Goal: Information Seeking & Learning: Check status

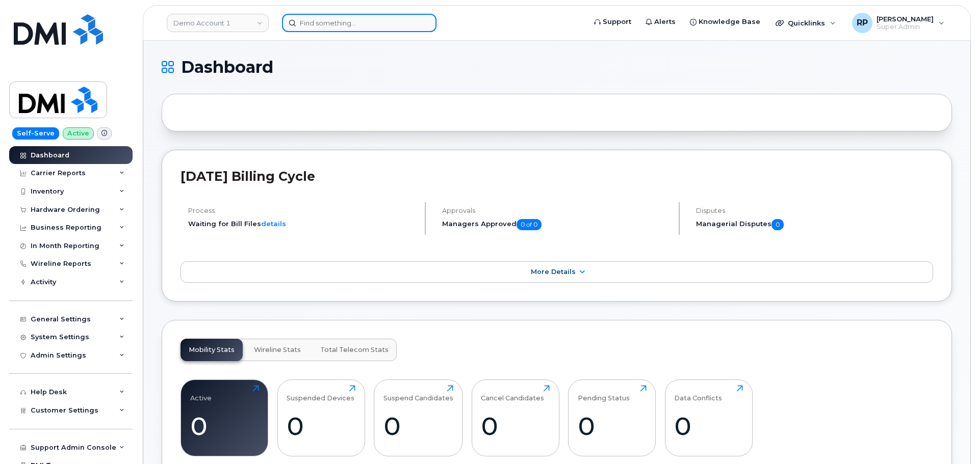
click at [314, 28] on input at bounding box center [359, 23] width 154 height 18
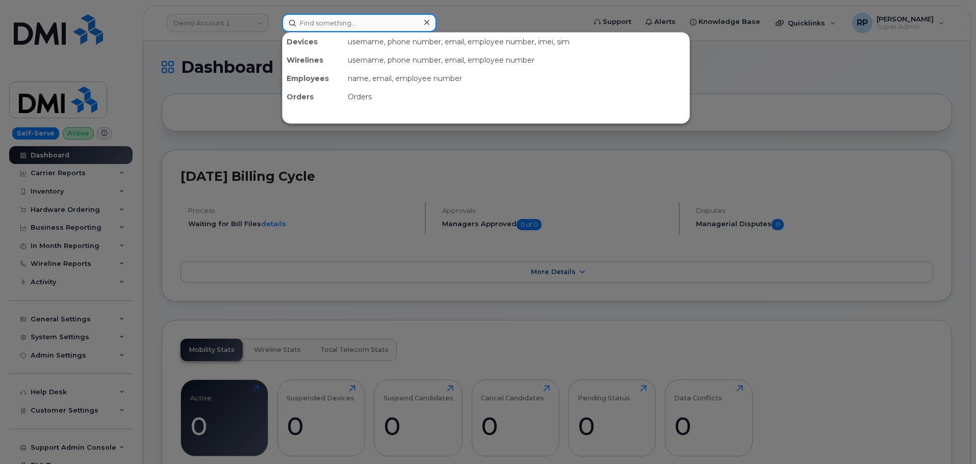
paste input "Obsidian Energy"
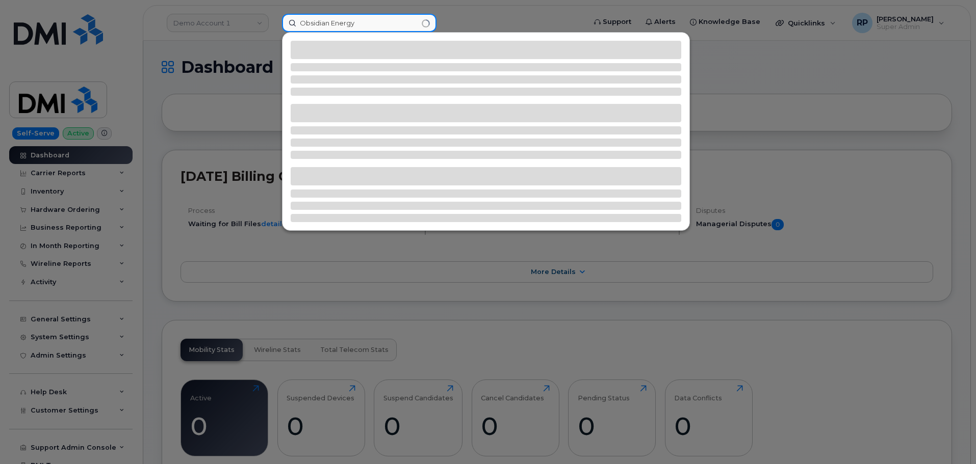
type input "Obsidian Energy"
click at [253, 19] on div at bounding box center [488, 232] width 976 height 464
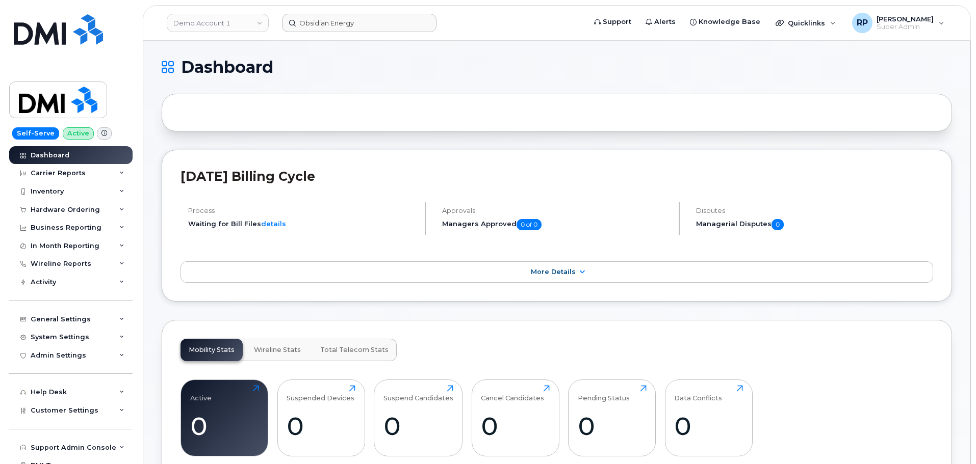
click at [253, 19] on link "Demo Account 1" at bounding box center [218, 23] width 102 height 18
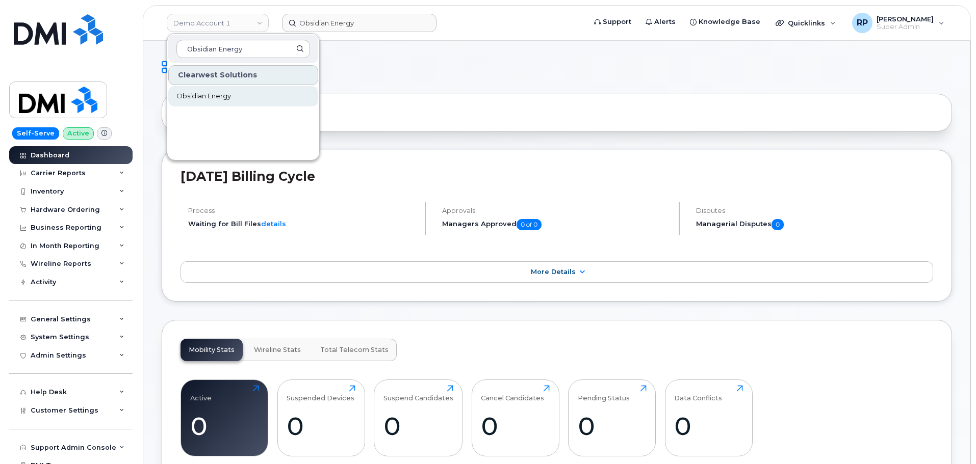
type input "Obsidian Energy"
click at [219, 96] on span "Obsidian Energy" at bounding box center [203, 96] width 55 height 10
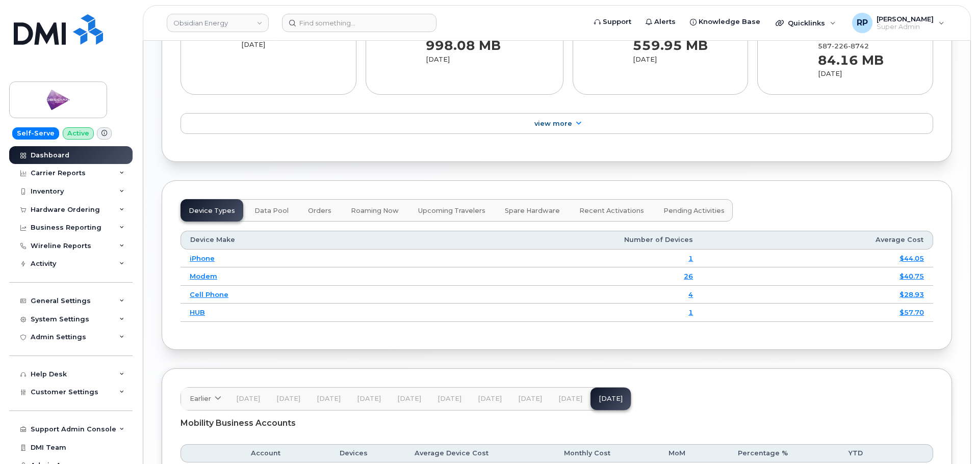
scroll to position [1360, 0]
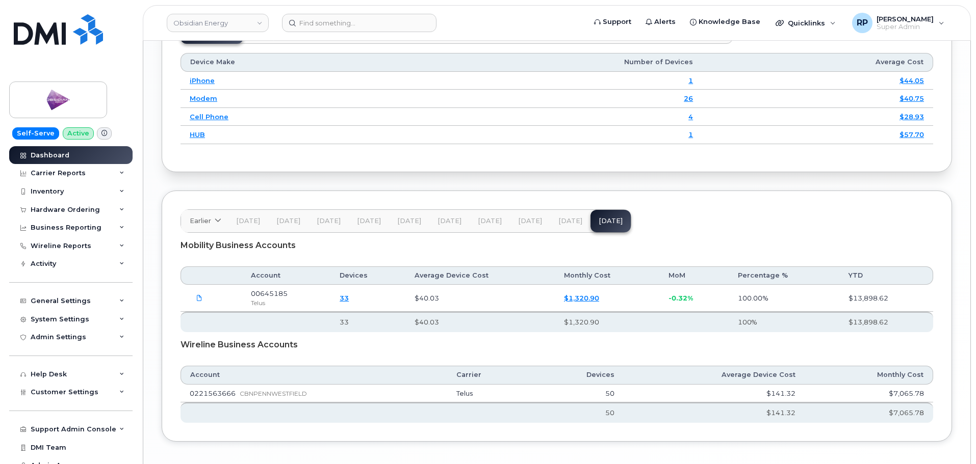
click at [565, 221] on span "[DATE]" at bounding box center [570, 221] width 24 height 8
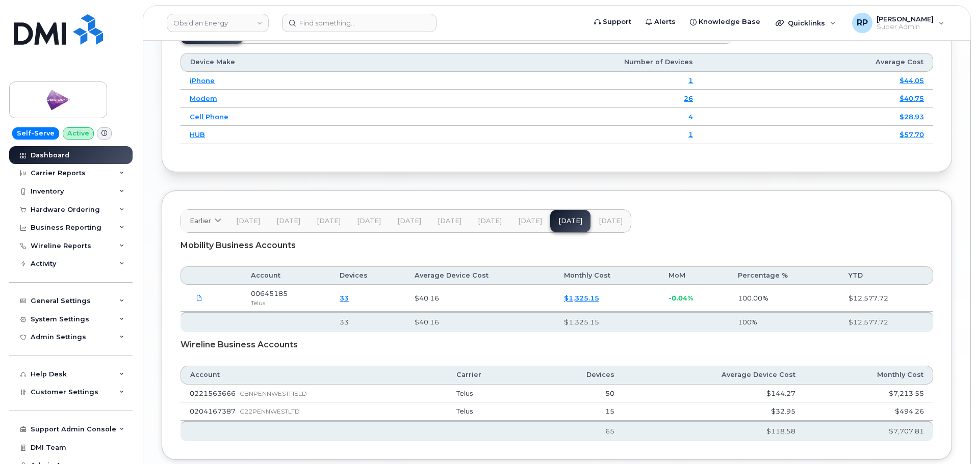
click at [599, 221] on span "[DATE]" at bounding box center [611, 221] width 24 height 8
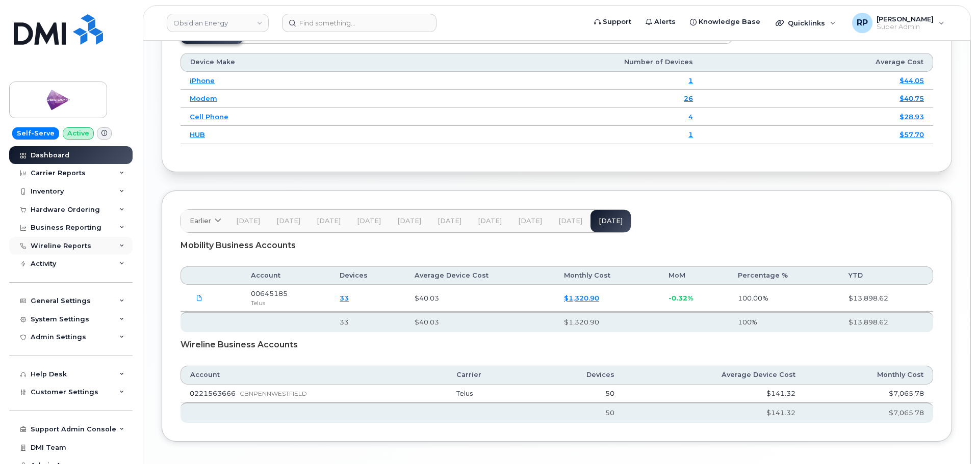
click at [563, 224] on span "[DATE]" at bounding box center [570, 221] width 24 height 8
click at [524, 222] on span "[DATE]" at bounding box center [530, 221] width 24 height 8
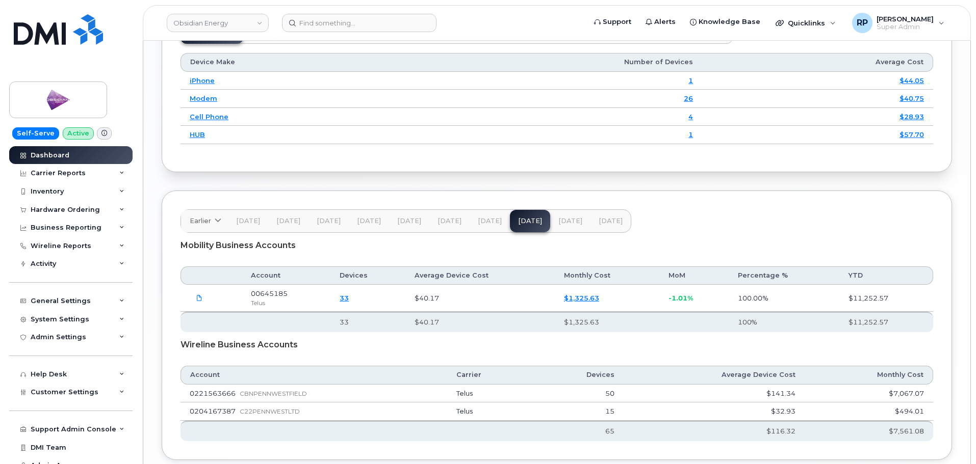
click at [558, 223] on span "[DATE]" at bounding box center [570, 221] width 24 height 8
click at [74, 175] on div "Carrier Reports" at bounding box center [58, 173] width 55 height 8
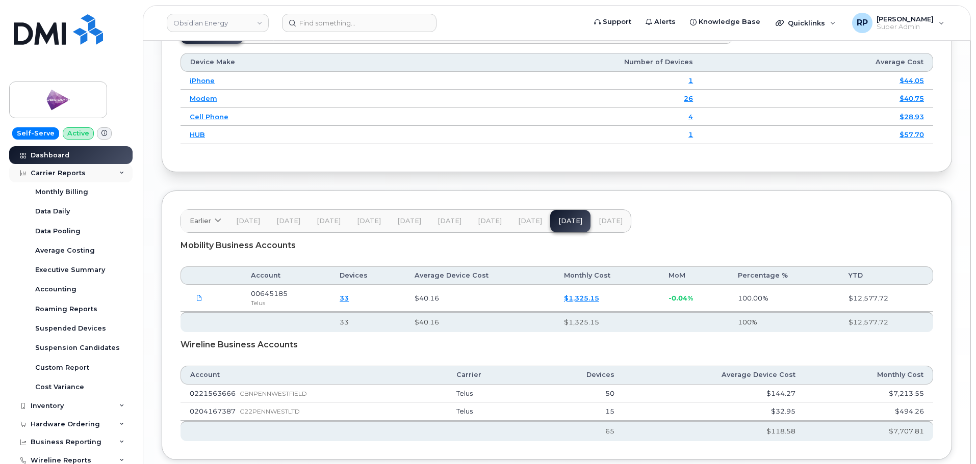
click at [74, 175] on div "Carrier Reports" at bounding box center [58, 173] width 55 height 8
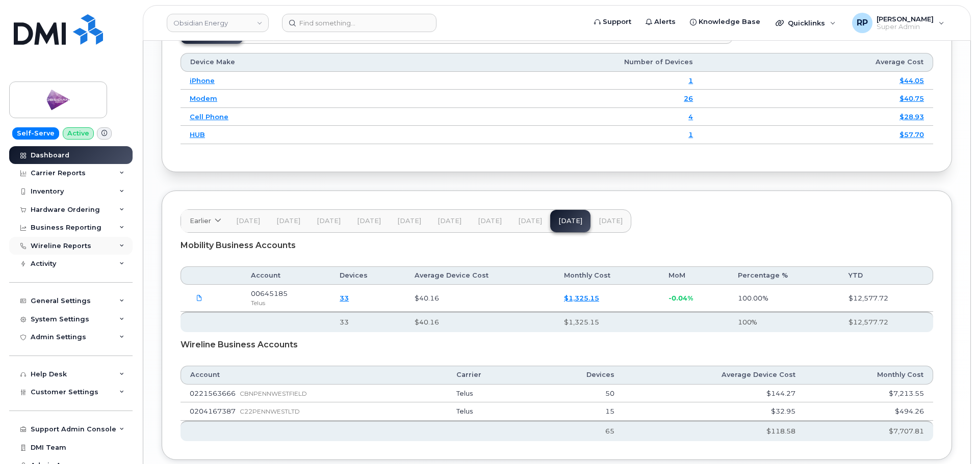
click at [71, 244] on div "Wireline Reports" at bounding box center [61, 246] width 61 height 8
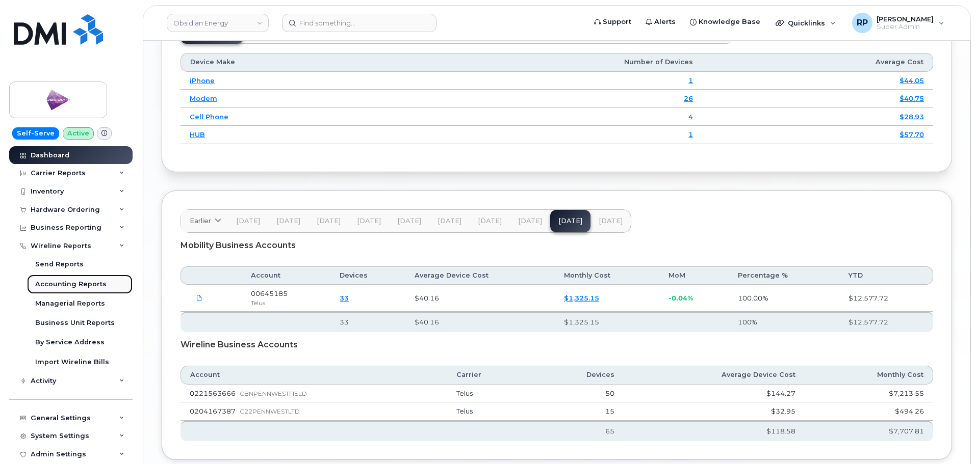
click at [72, 285] on div "Accounting Reports" at bounding box center [70, 284] width 71 height 9
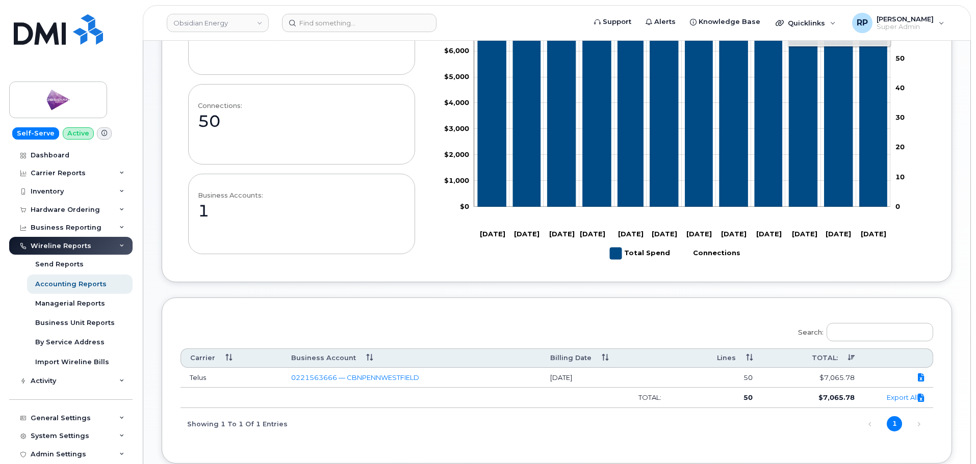
scroll to position [170, 0]
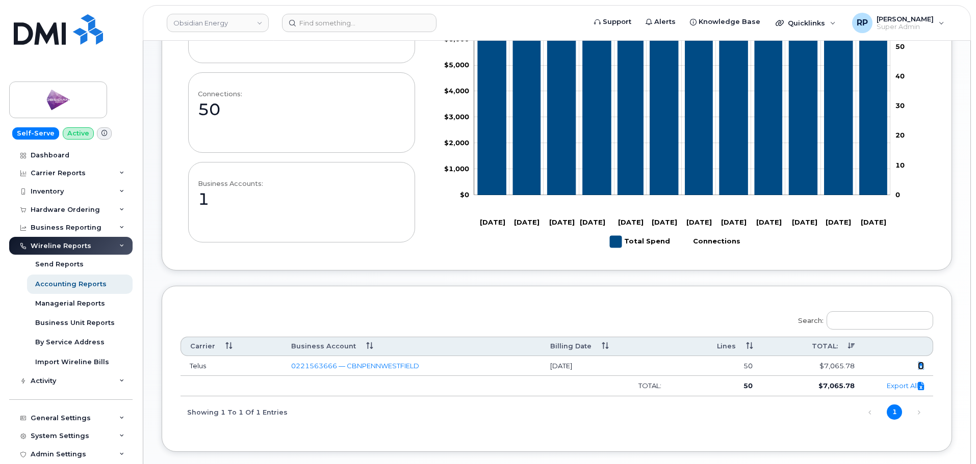
click at [918, 366] on icon at bounding box center [921, 366] width 6 height 1
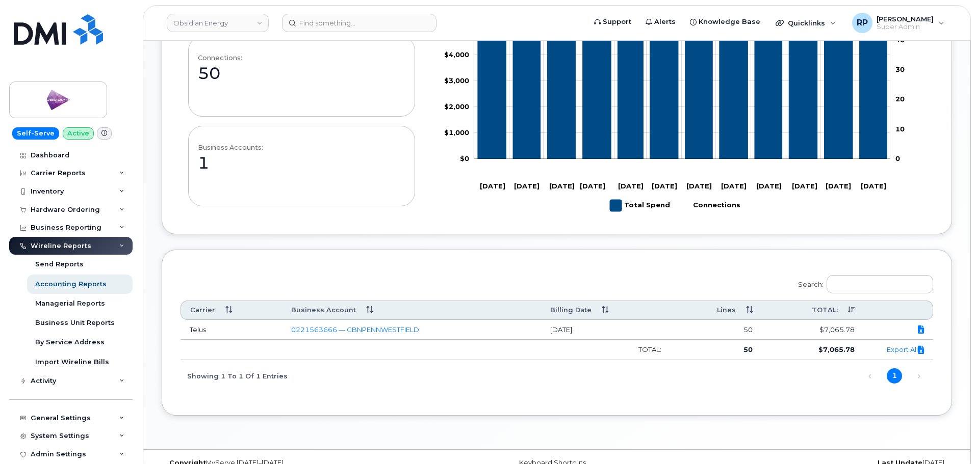
scroll to position [224, 0]
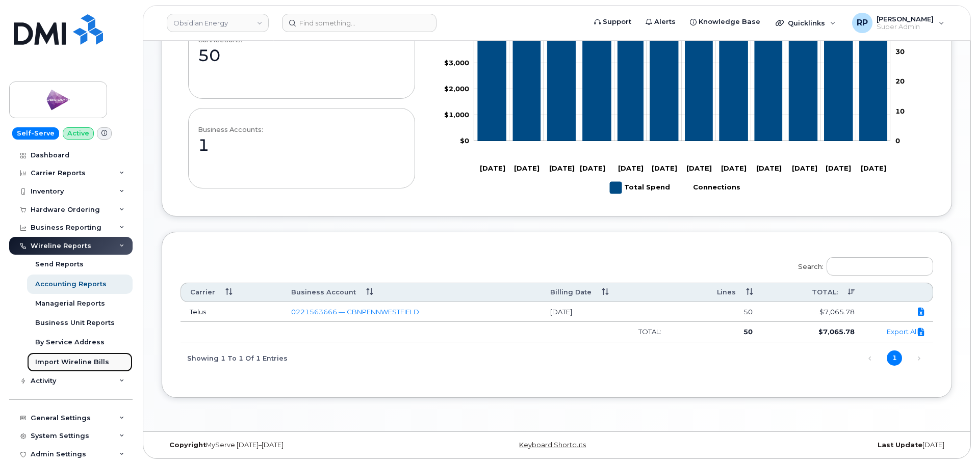
click at [88, 361] on div "Import Wireline Bills" at bounding box center [72, 362] width 74 height 9
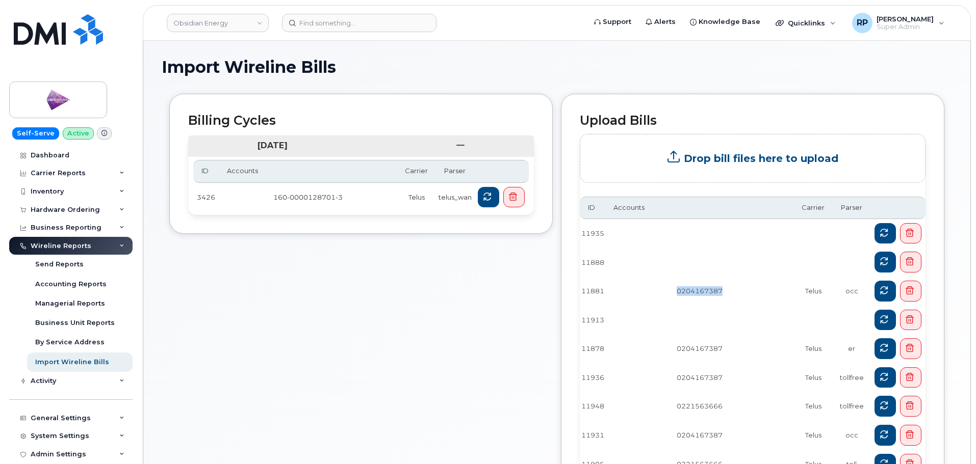
drag, startPoint x: 676, startPoint y: 291, endPoint x: 736, endPoint y: 291, distance: 60.2
click at [736, 291] on td "0204167387" at bounding box center [699, 291] width 188 height 29
click at [196, 198] on td "3426" at bounding box center [205, 197] width 25 height 29
click at [215, 198] on td "3426" at bounding box center [205, 197] width 25 height 29
click at [296, 201] on td "160-0000128701-3" at bounding box center [308, 197] width 178 height 29
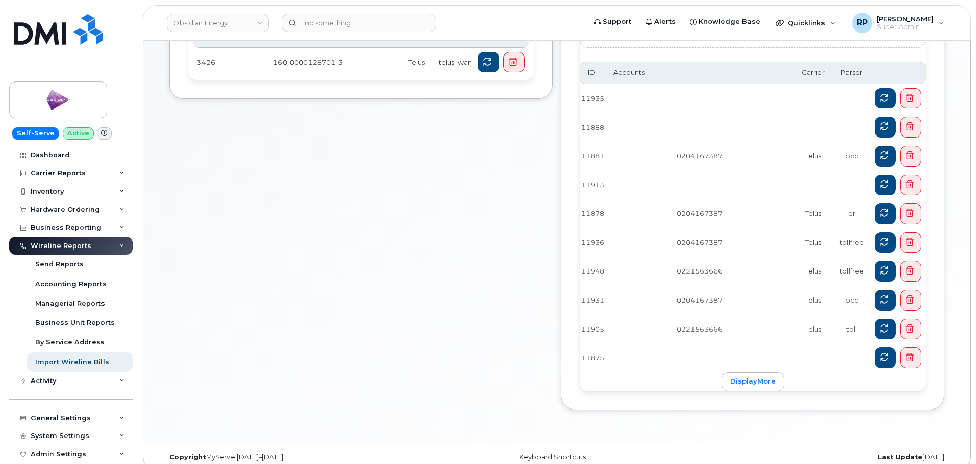
scroll to position [142, 0]
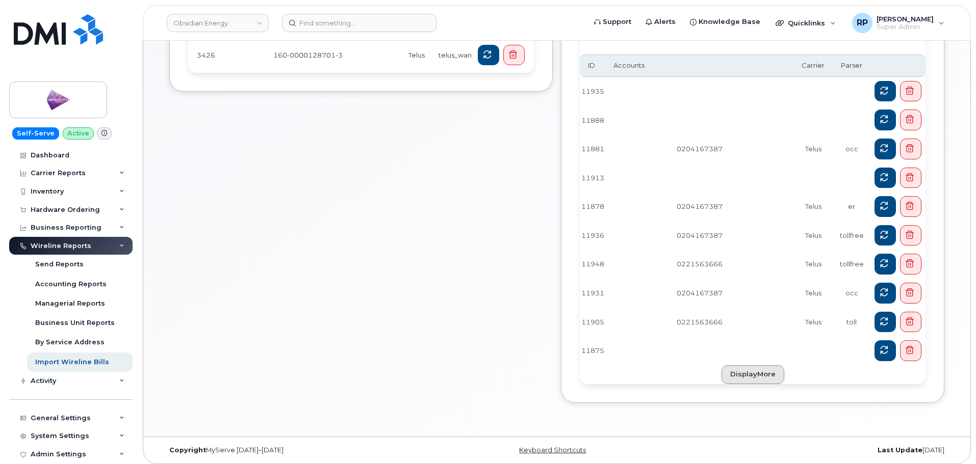
click at [759, 372] on link "displayMore" at bounding box center [752, 375] width 63 height 19
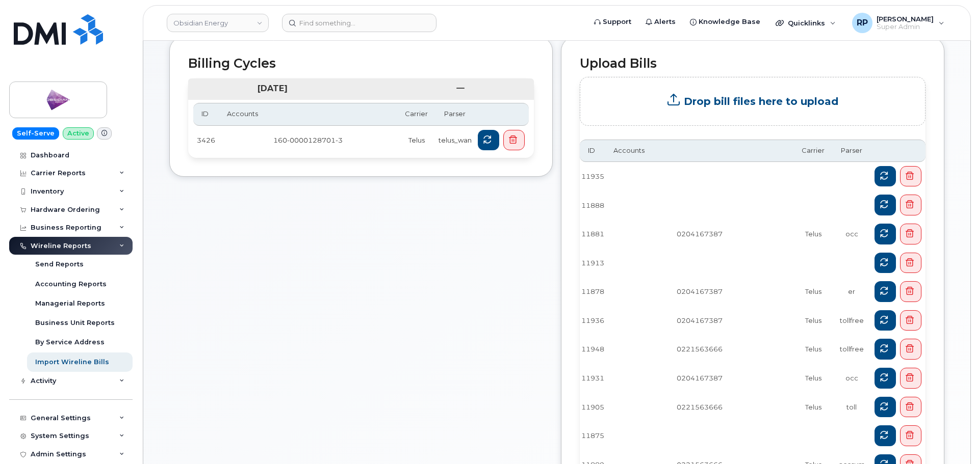
scroll to position [0, 0]
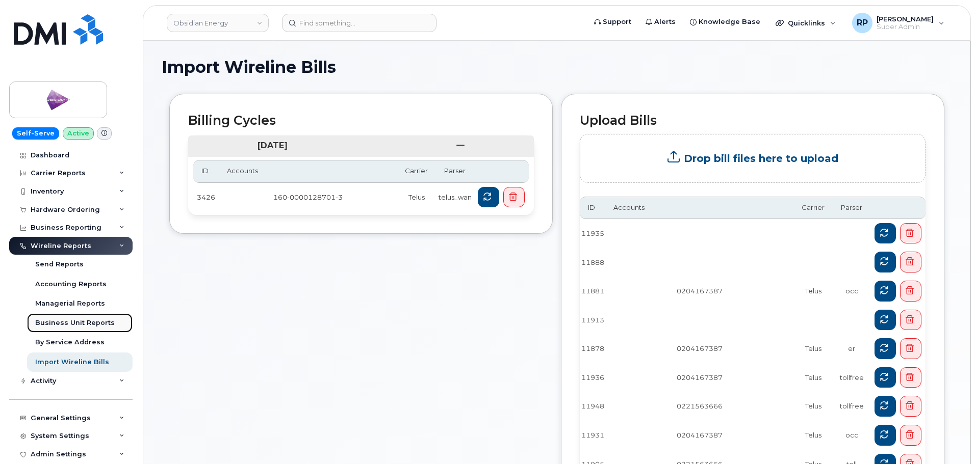
click at [65, 320] on div "Business Unit Reports" at bounding box center [75, 323] width 80 height 9
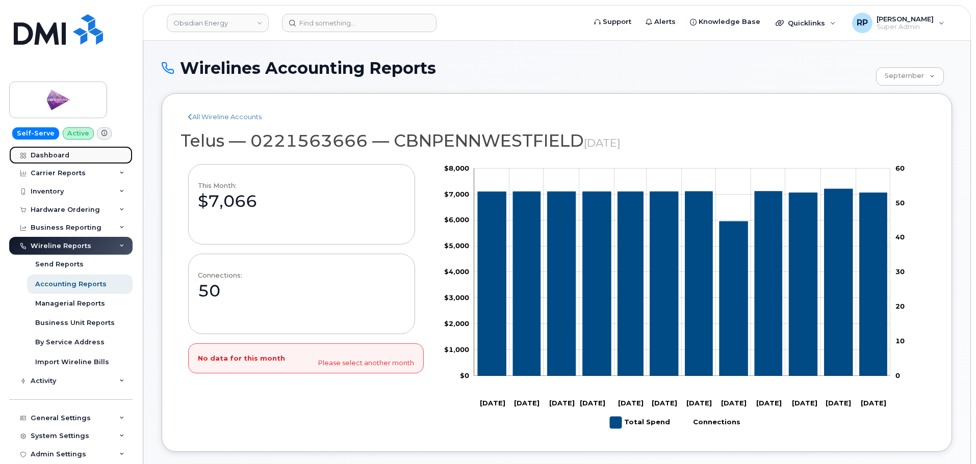
click at [58, 152] on div "Dashboard" at bounding box center [50, 155] width 39 height 8
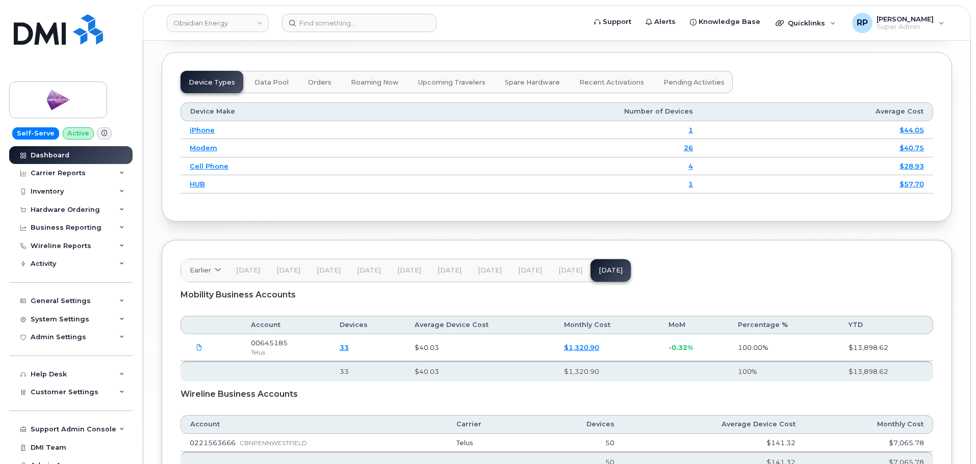
scroll to position [1404, 0]
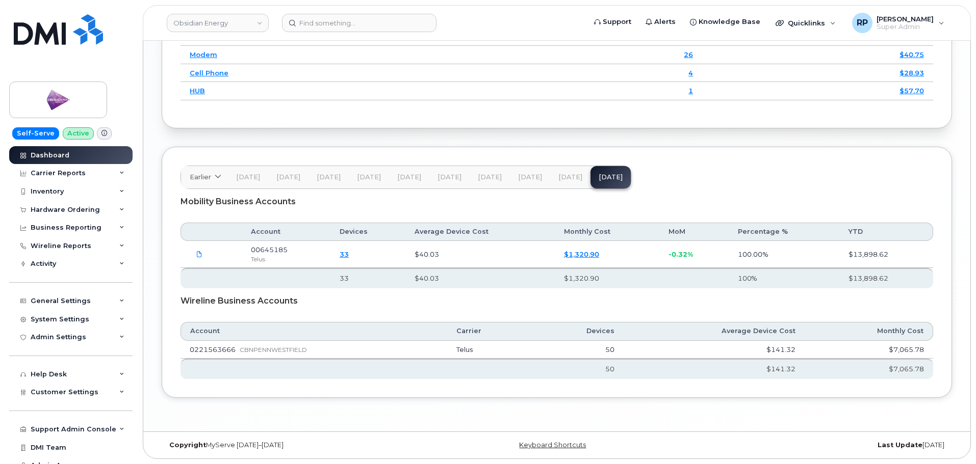
click at [561, 175] on span "Aug 25" at bounding box center [570, 177] width 24 height 8
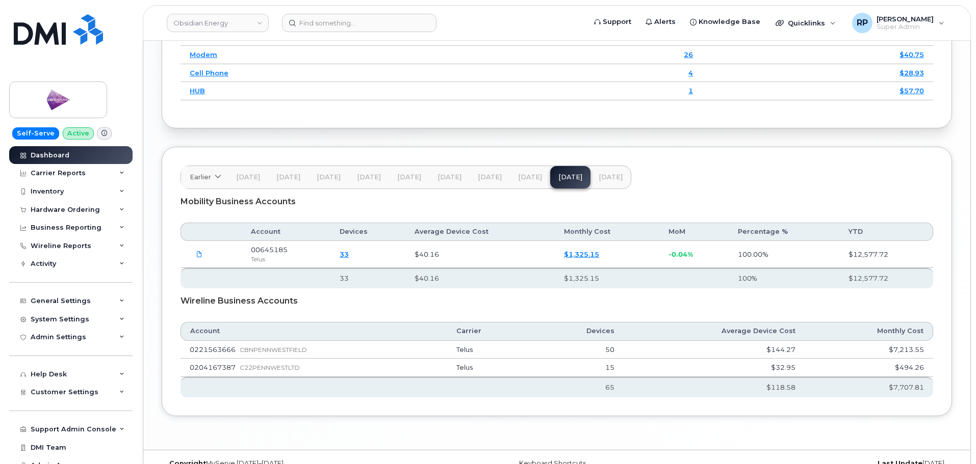
click at [518, 178] on span "Jul 25" at bounding box center [530, 177] width 24 height 8
click at [489, 179] on span "Jun 25" at bounding box center [490, 177] width 24 height 8
click at [456, 179] on span "May 25" at bounding box center [449, 177] width 24 height 8
click at [532, 177] on span "Jul 25" at bounding box center [530, 177] width 24 height 8
click at [86, 247] on div "Wireline Reports" at bounding box center [61, 246] width 61 height 8
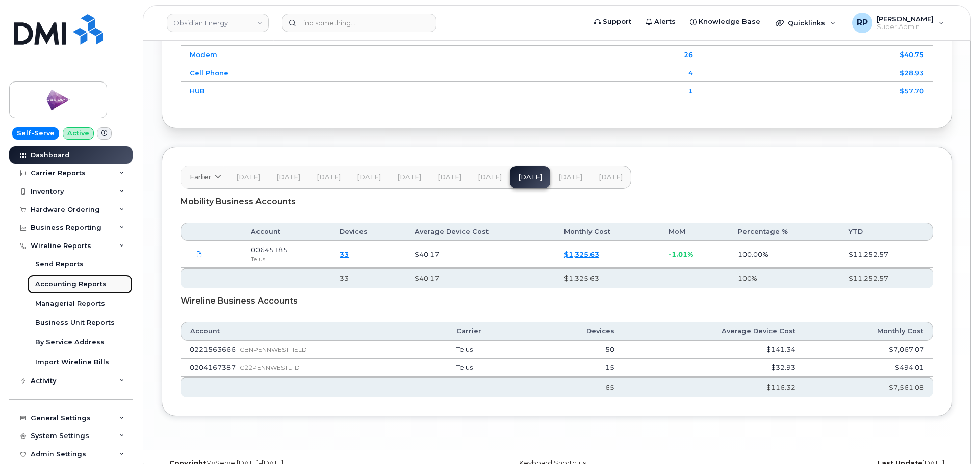
click at [85, 284] on div "Accounting Reports" at bounding box center [70, 284] width 71 height 9
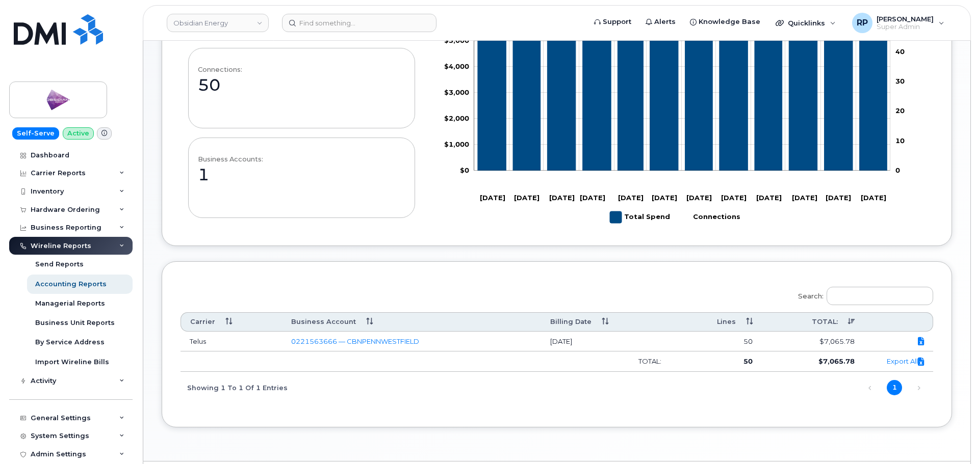
scroll to position [224, 0]
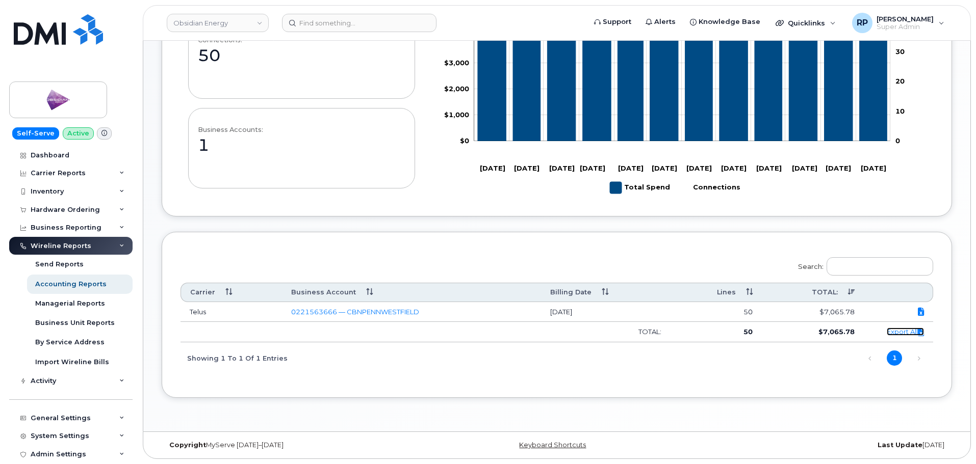
click at [920, 332] on icon at bounding box center [921, 332] width 6 height 1
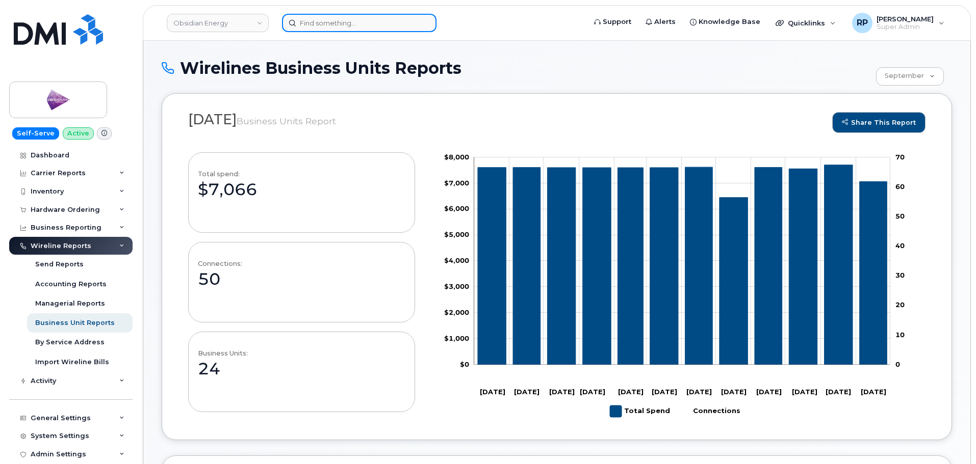
click at [307, 22] on input at bounding box center [359, 23] width 154 height 18
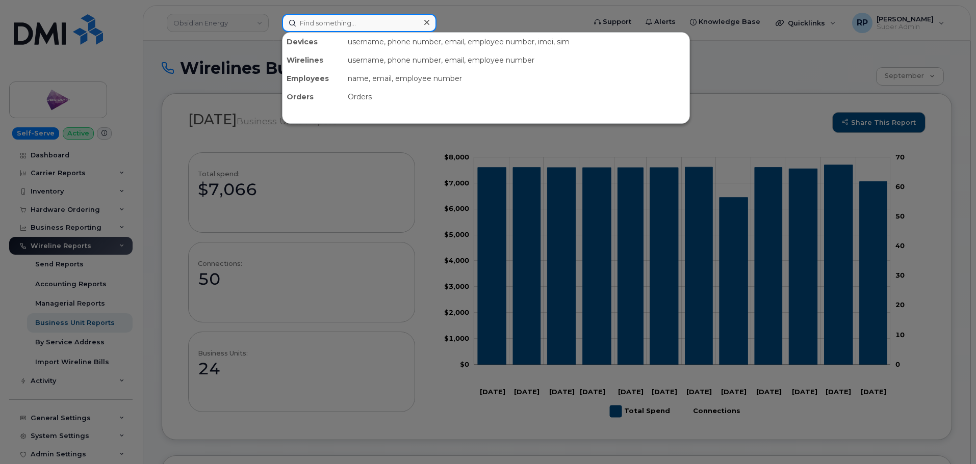
paste input "7805422663"
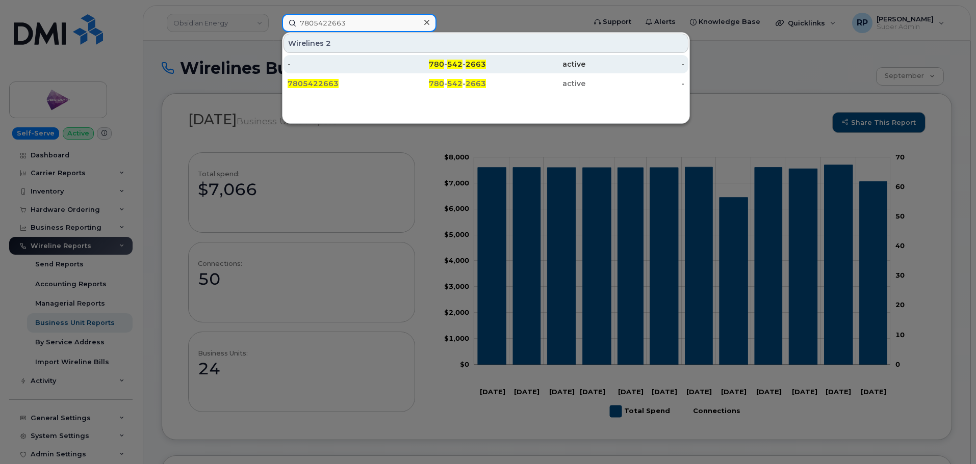
type input "7805422663"
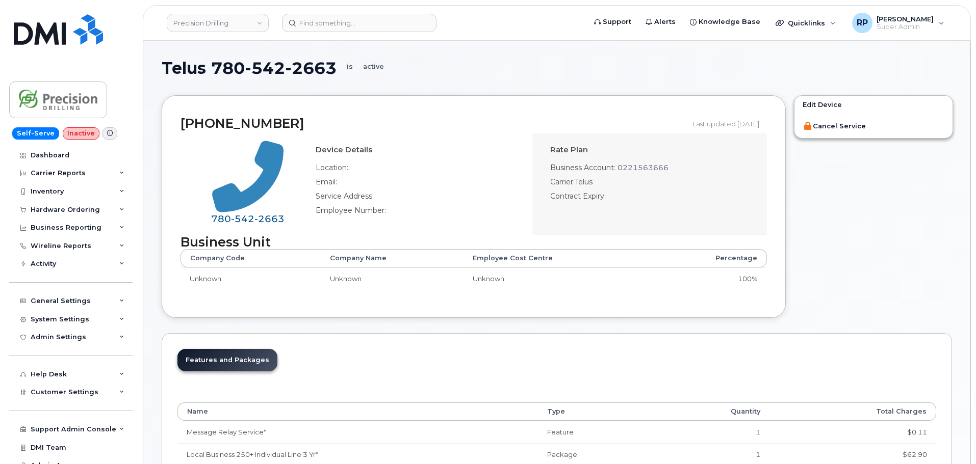
select select "25"
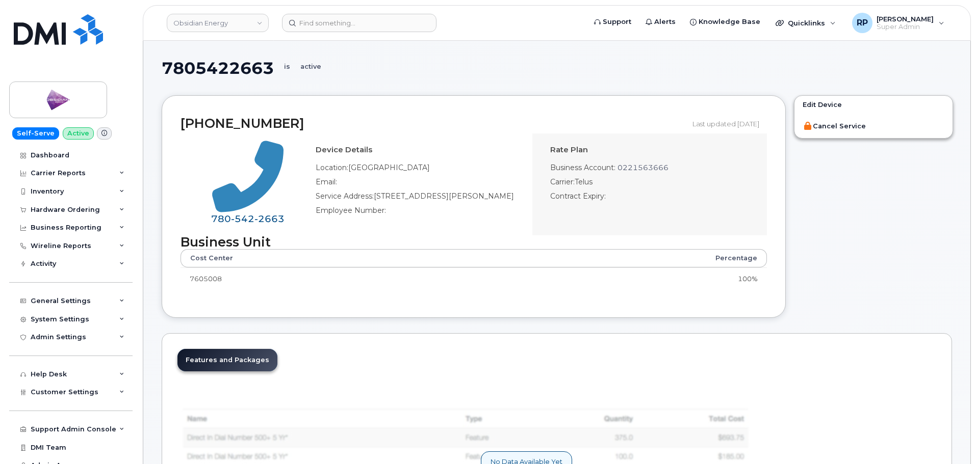
select select "25"
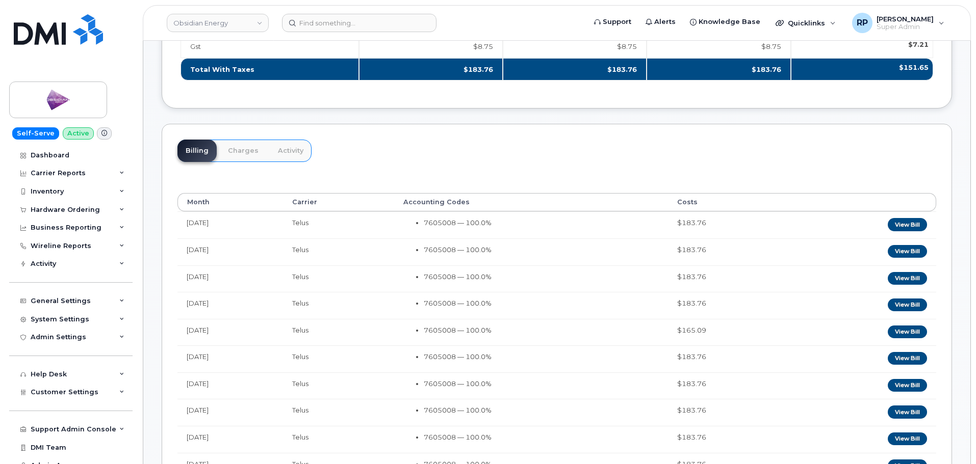
scroll to position [765, 0]
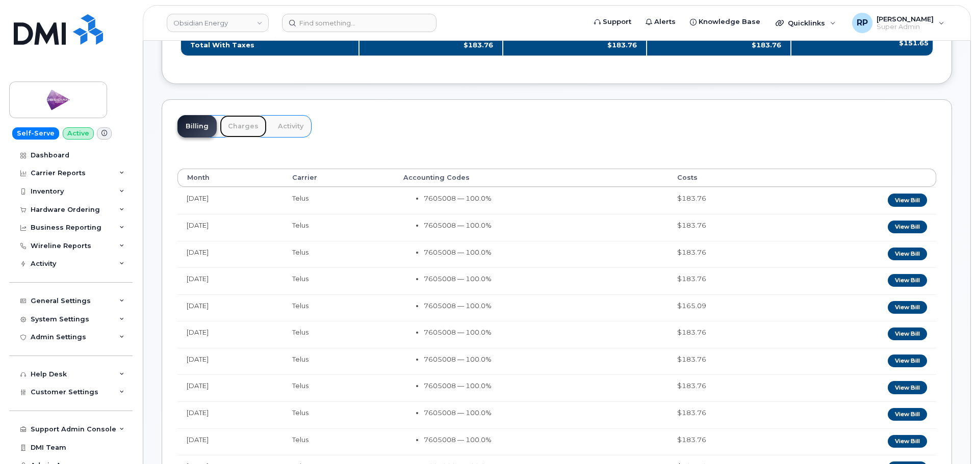
click at [237, 136] on link "Charges" at bounding box center [243, 126] width 47 height 22
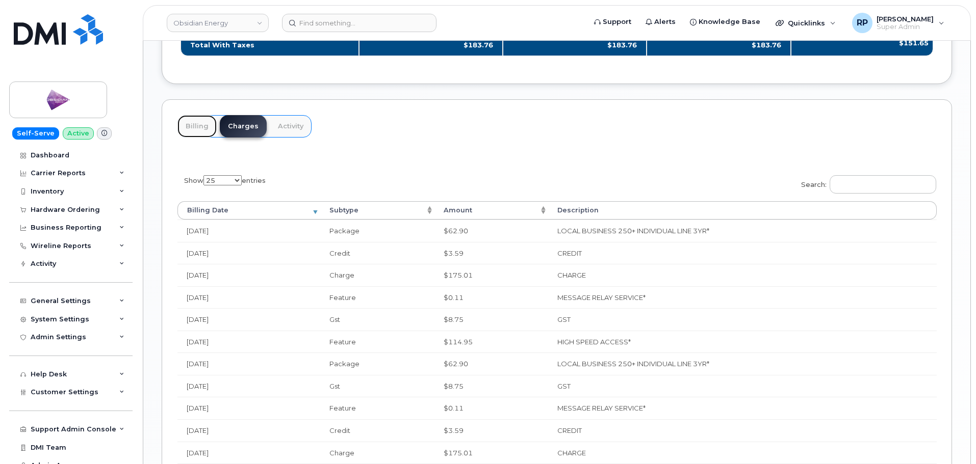
click at [197, 137] on link "Billing" at bounding box center [196, 126] width 39 height 22
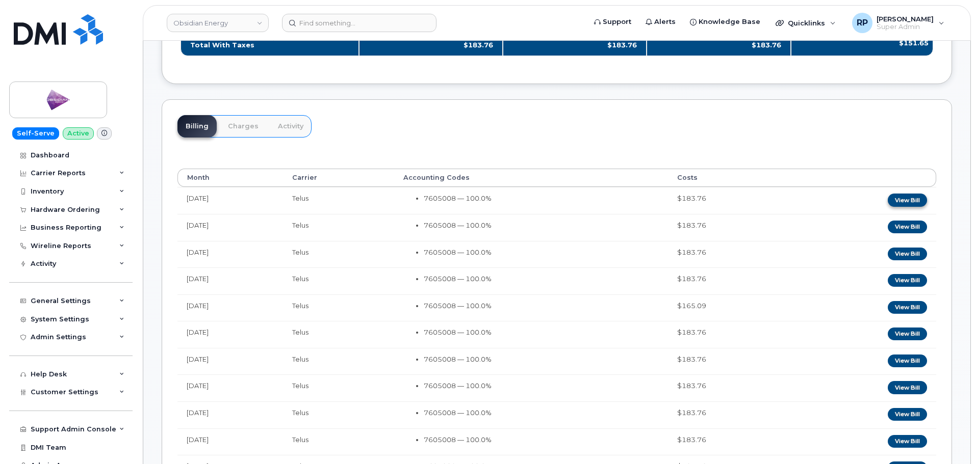
click at [912, 206] on link "View Bill" at bounding box center [907, 200] width 39 height 13
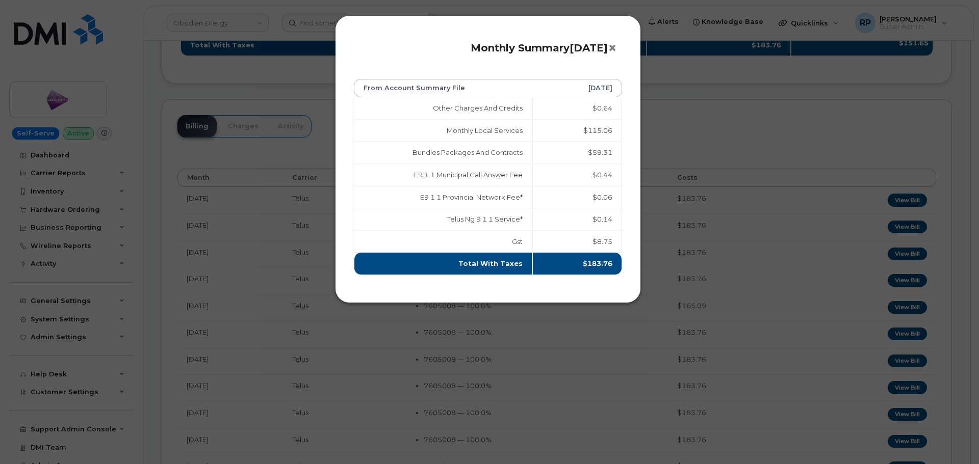
click at [613, 48] on button "×" at bounding box center [615, 48] width 14 height 15
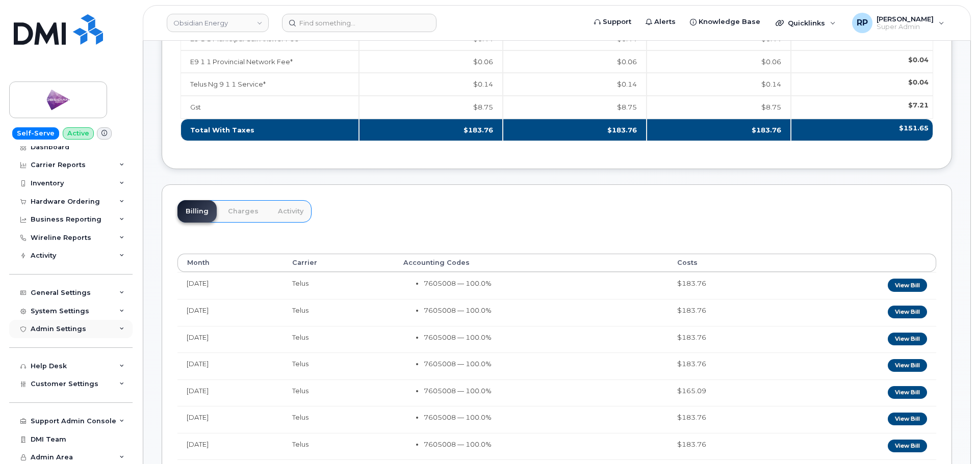
scroll to position [10, 0]
click at [61, 237] on div "Wireline Reports" at bounding box center [61, 236] width 61 height 8
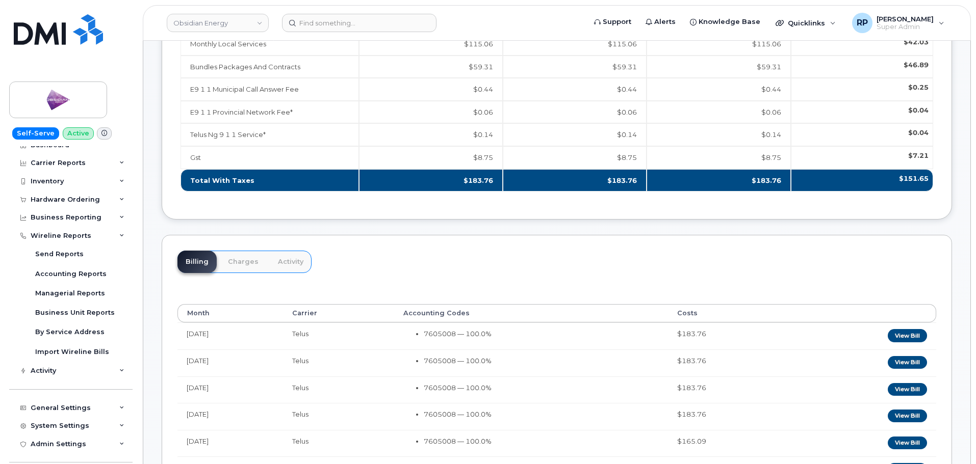
scroll to position [595, 0]
